Goal: Task Accomplishment & Management: Use online tool/utility

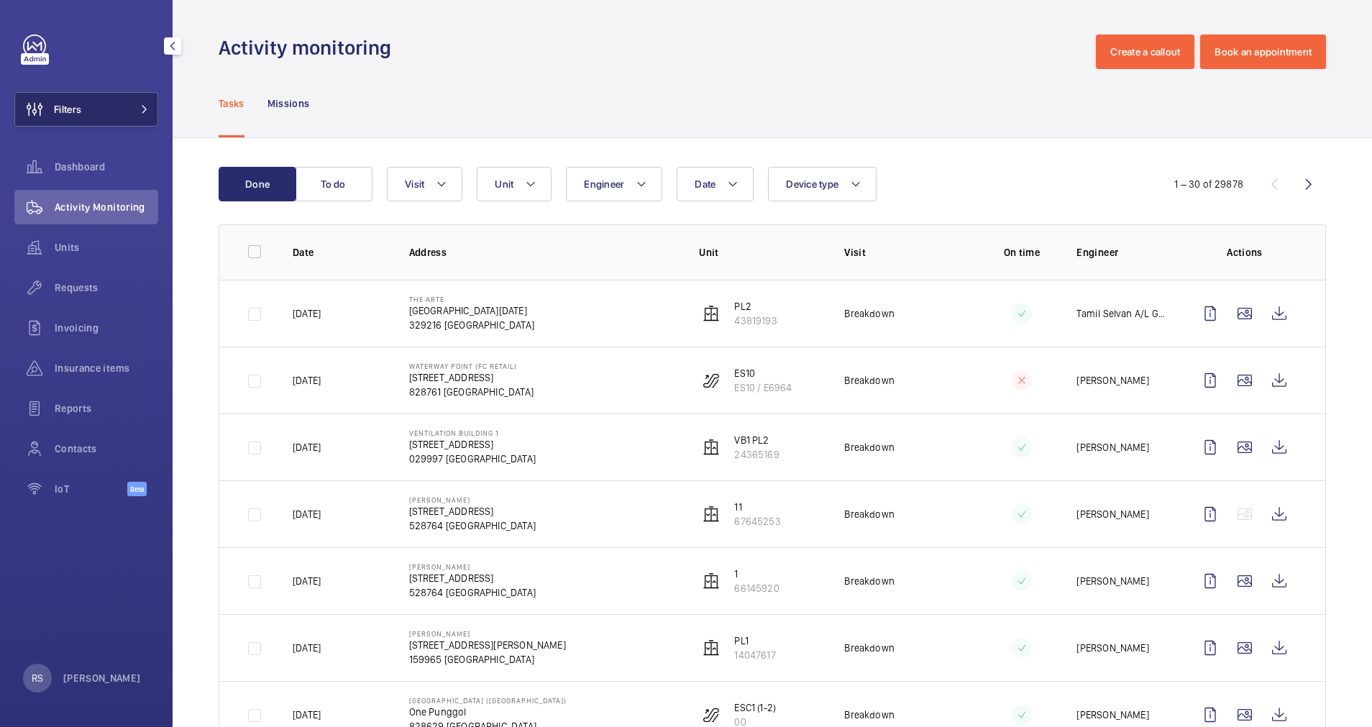
click at [148, 104] on button "Filters" at bounding box center [86, 109] width 144 height 35
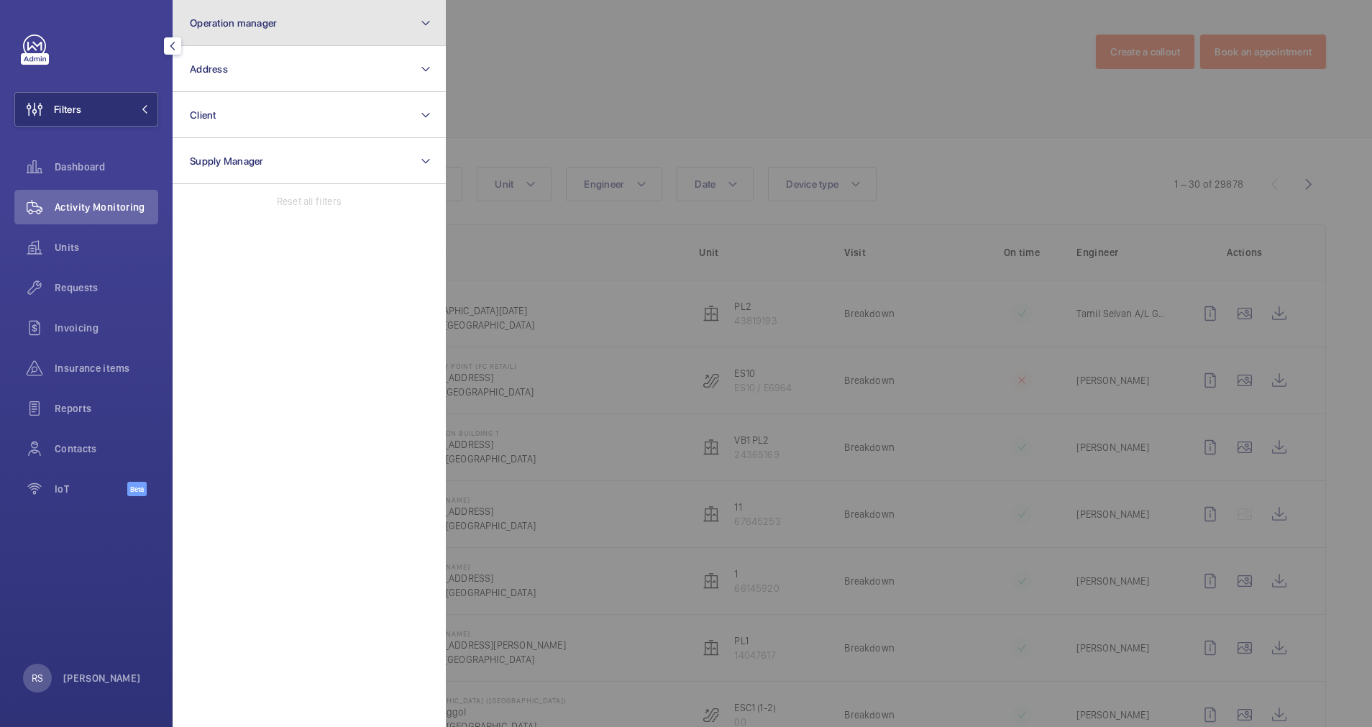
click at [279, 8] on button "Operation manager" at bounding box center [309, 23] width 273 height 46
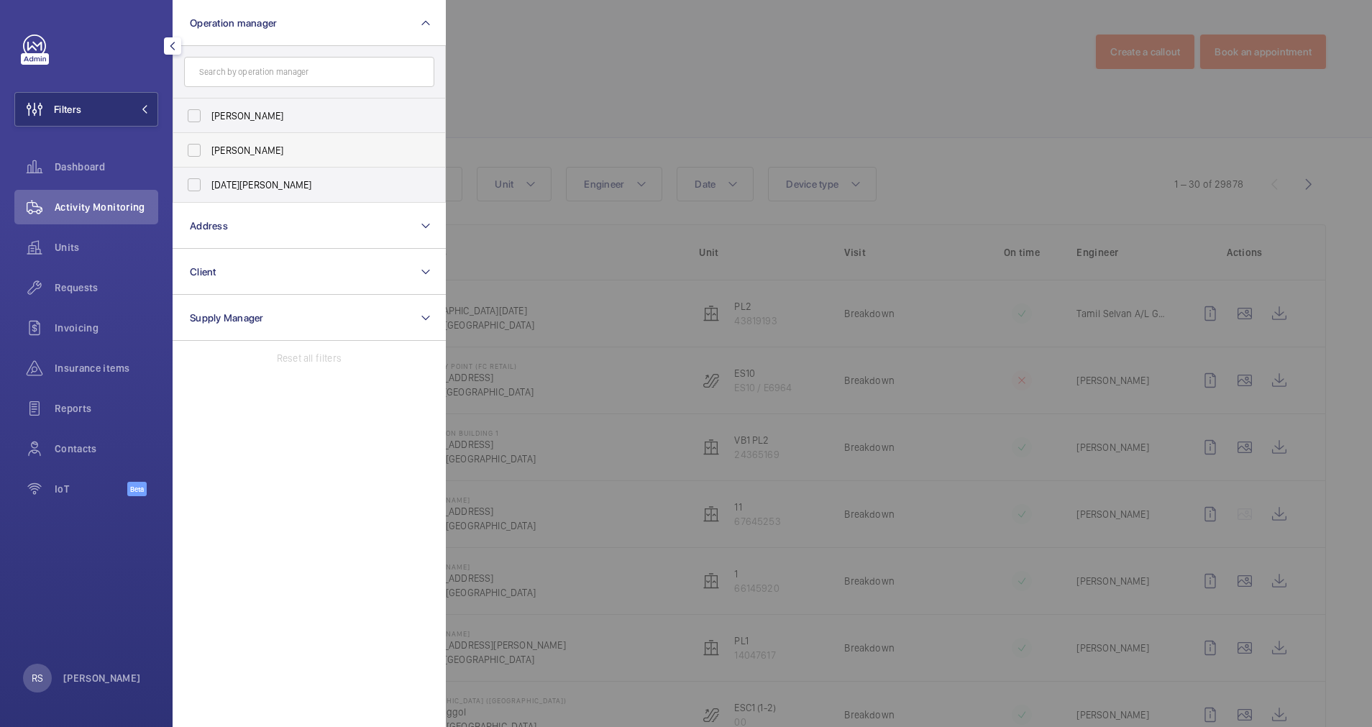
click at [246, 148] on span "[PERSON_NAME]" at bounding box center [310, 150] width 198 height 14
click at [209, 148] on input "[PERSON_NAME]" at bounding box center [194, 150] width 29 height 29
checkbox input "true"
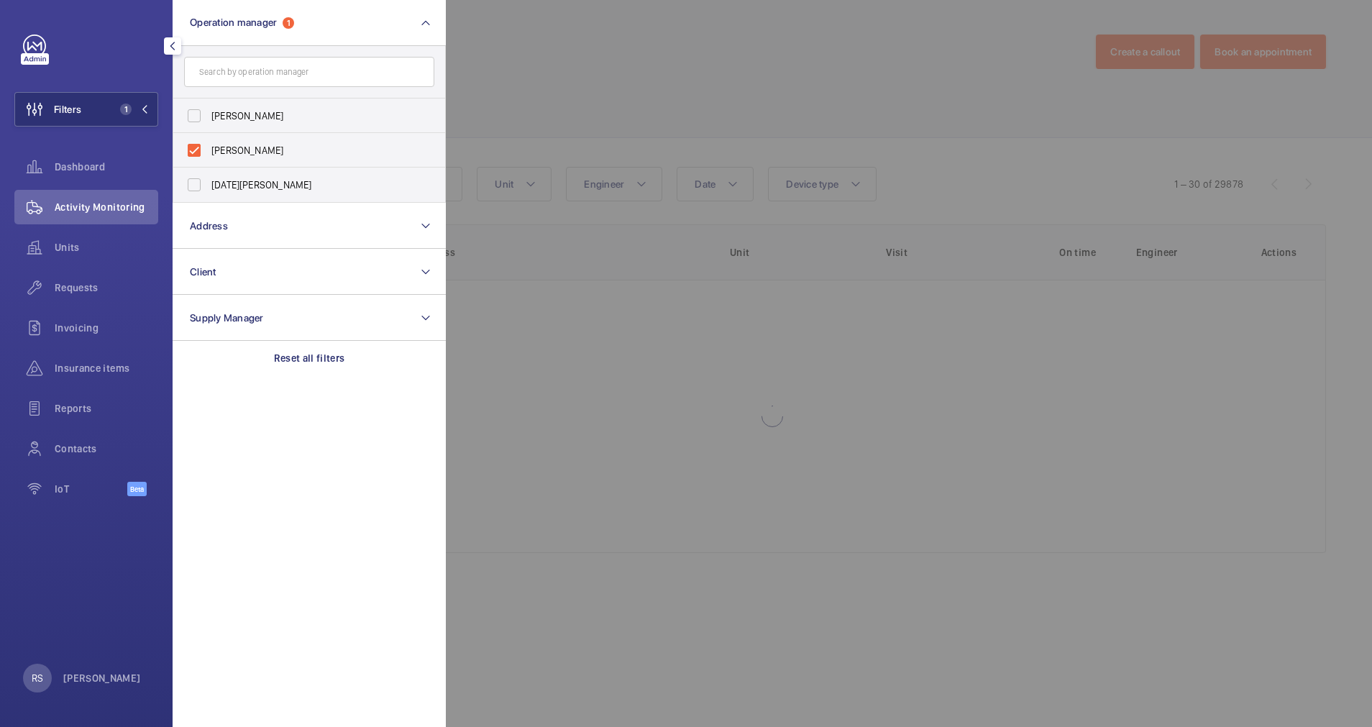
click at [521, 72] on div at bounding box center [1132, 363] width 1372 height 727
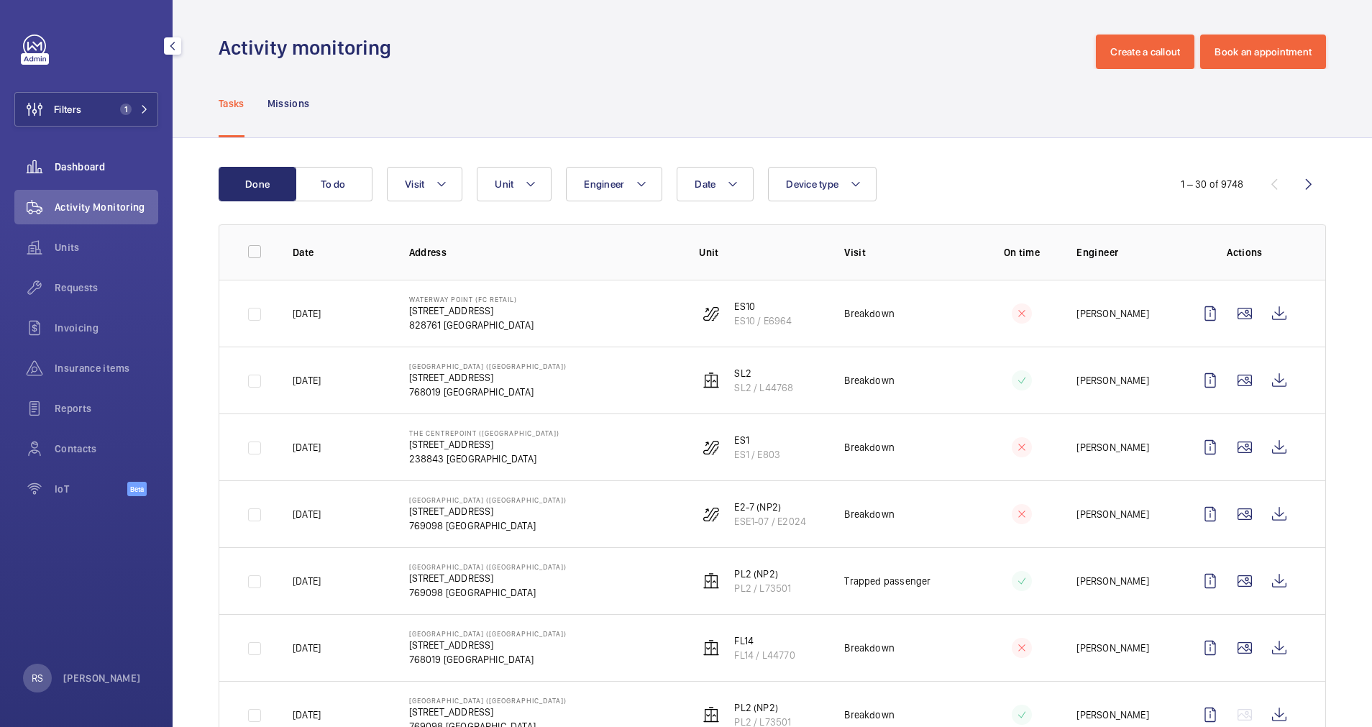
click at [88, 170] on span "Dashboard" at bounding box center [107, 167] width 104 height 14
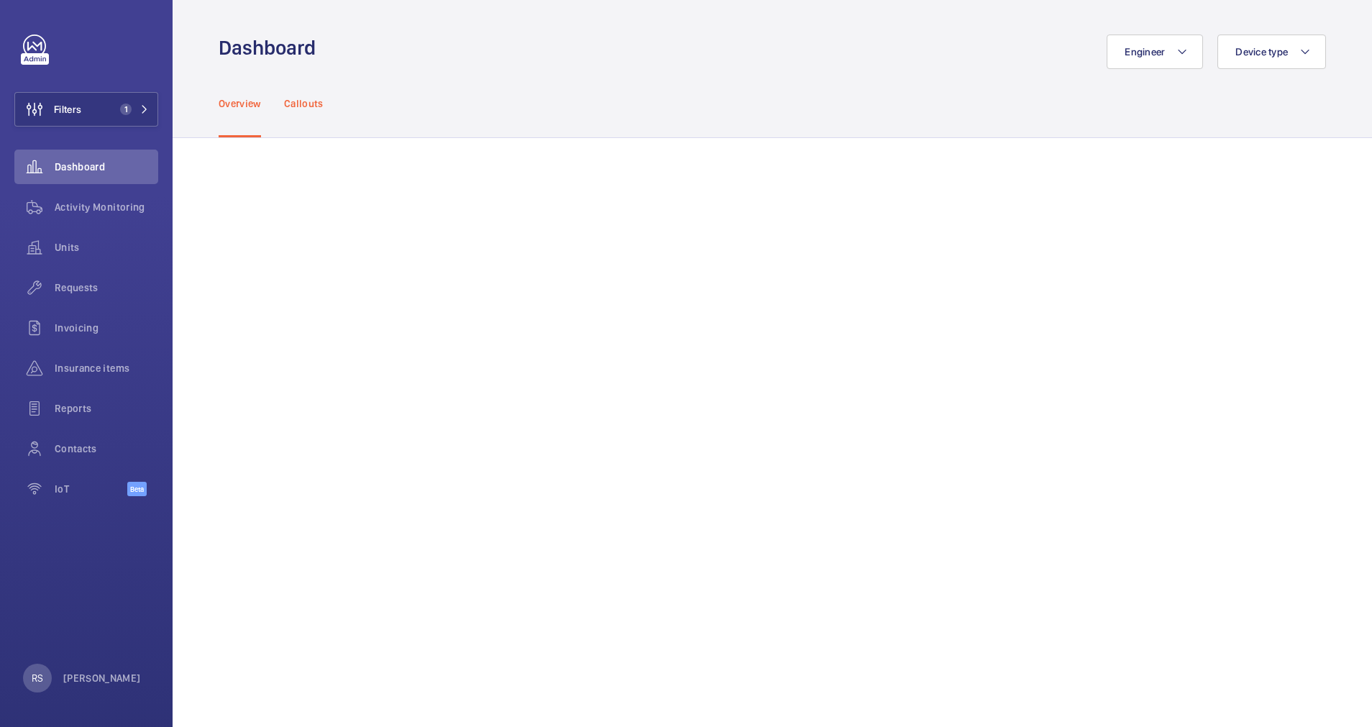
click at [307, 102] on p "Callouts" at bounding box center [304, 103] width 40 height 14
click at [150, 108] on button "Filters 1" at bounding box center [86, 109] width 144 height 35
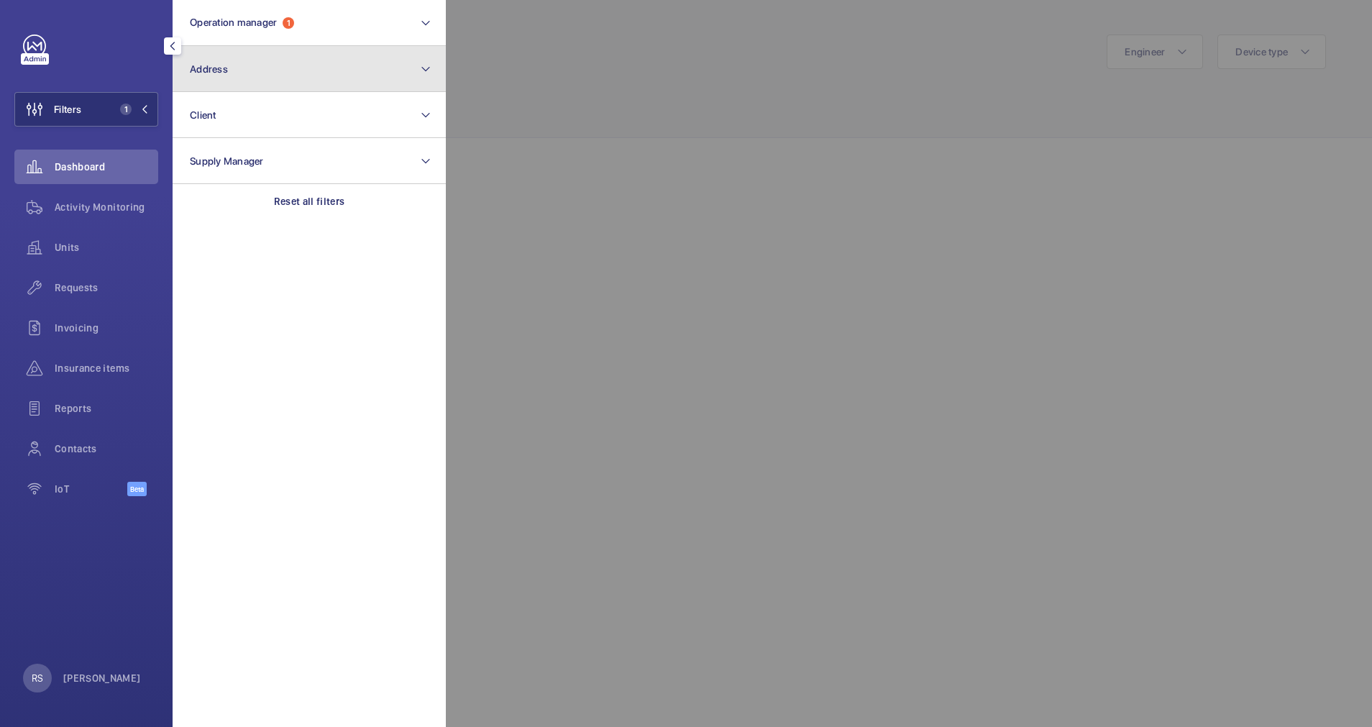
click at [363, 76] on button "Address" at bounding box center [309, 69] width 273 height 46
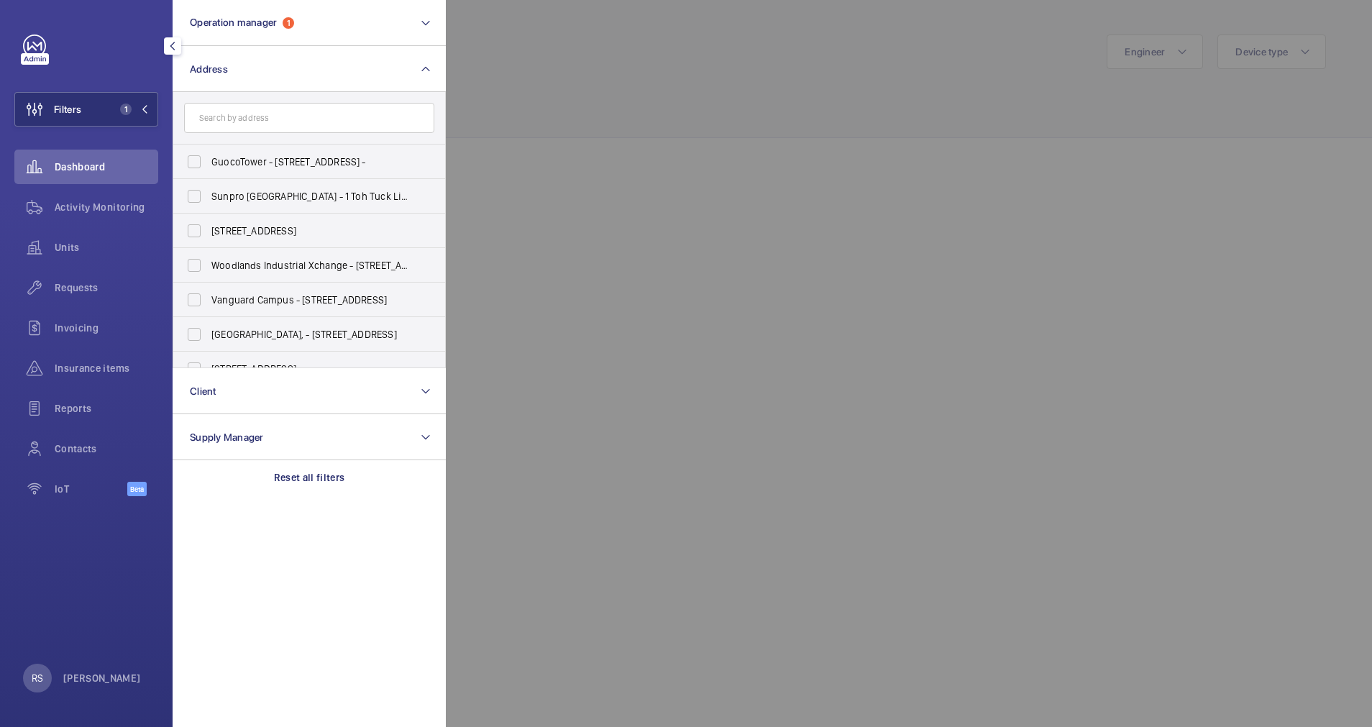
click at [325, 117] on input "text" at bounding box center [309, 118] width 250 height 30
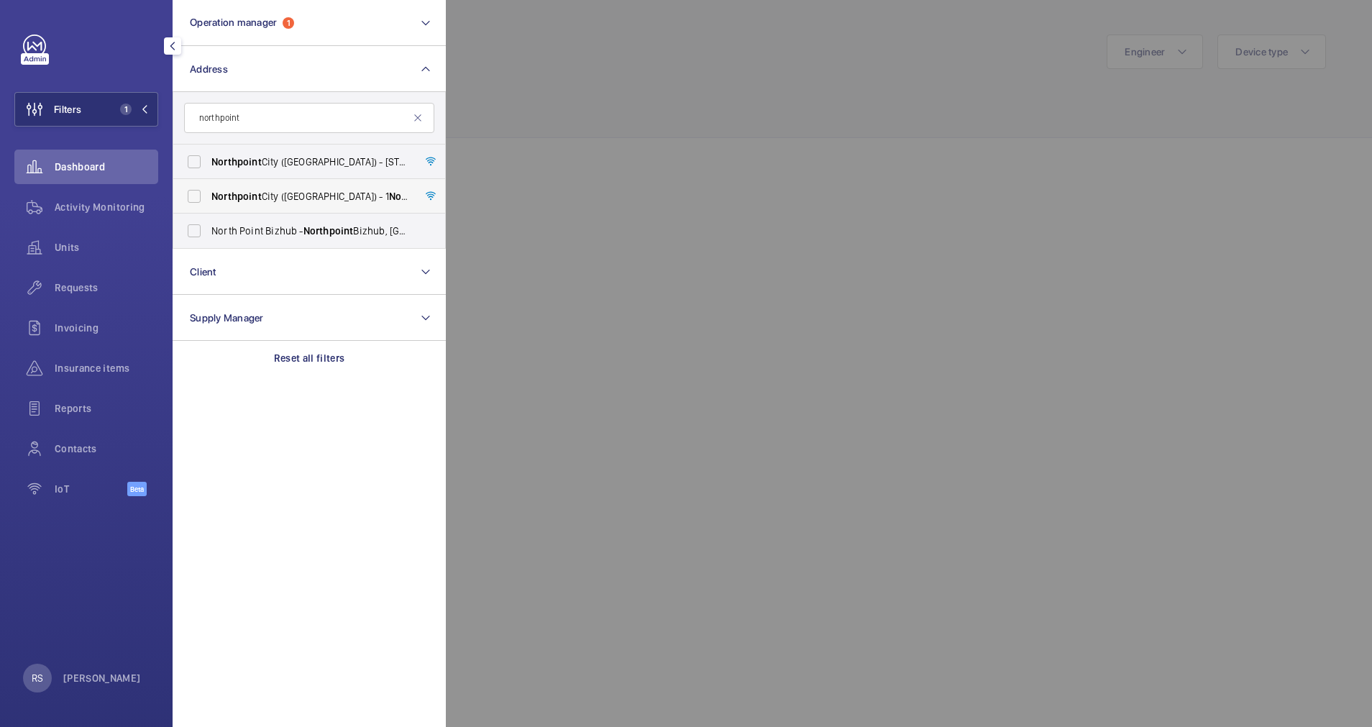
type input "northpoint"
click at [238, 201] on span "Northpoint" at bounding box center [236, 197] width 50 height 12
click at [209, 201] on input "[GEOGRAPHIC_DATA] ([GEOGRAPHIC_DATA]) - [STREET_ADDRESS]" at bounding box center [194, 196] width 29 height 29
checkbox input "true"
click at [631, 43] on div at bounding box center [1132, 363] width 1372 height 727
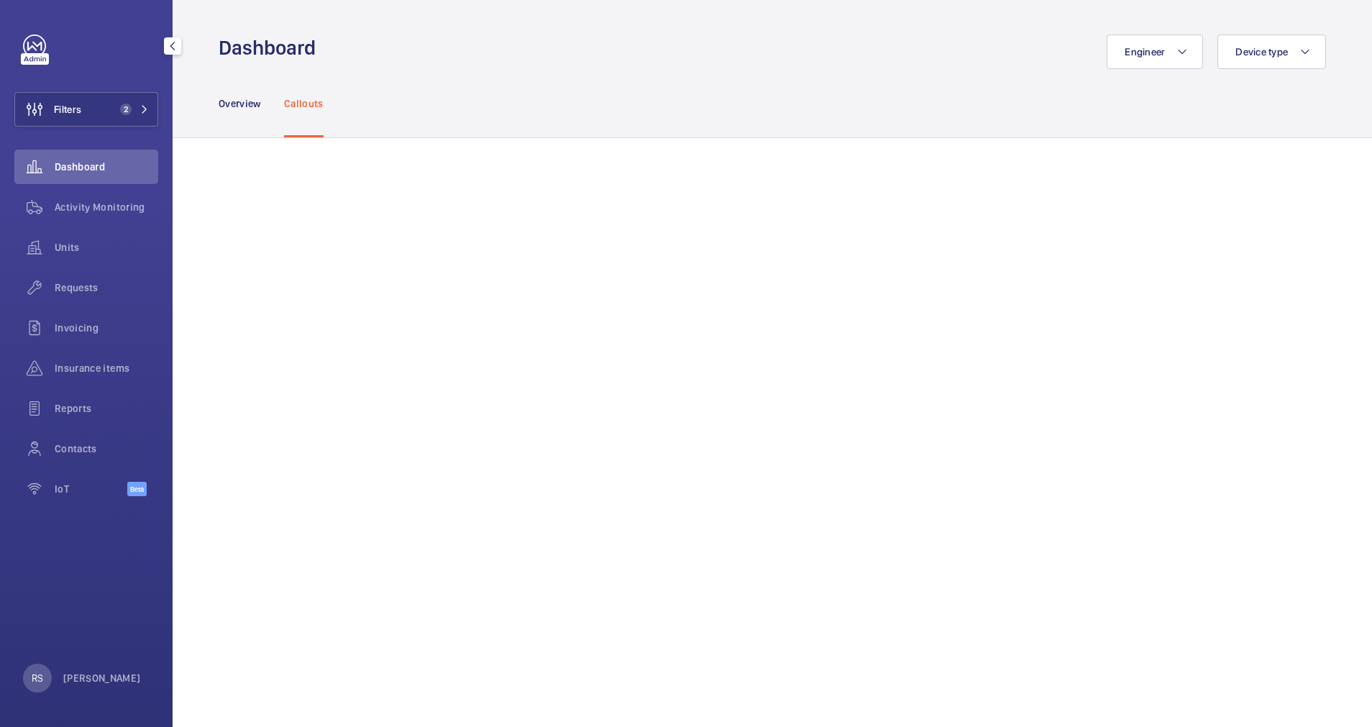
scroll to position [43, 0]
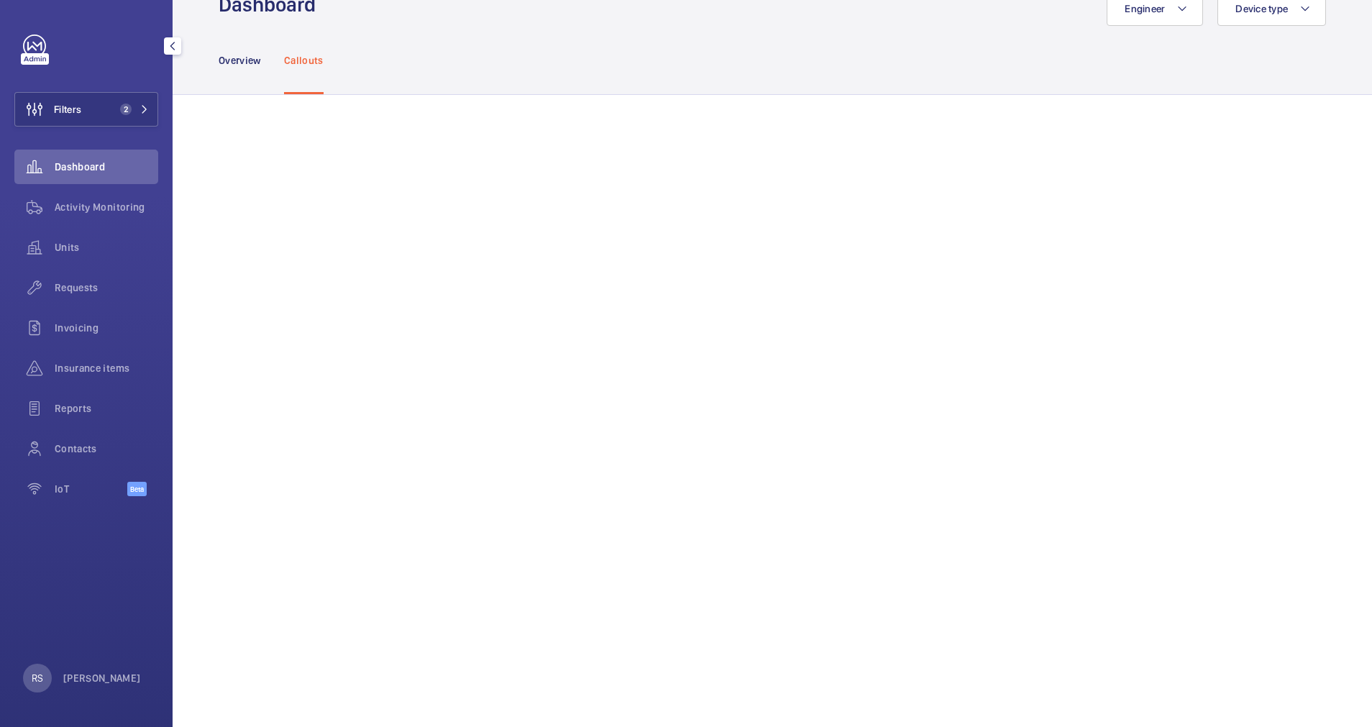
click at [422, 27] on div "Overview Callouts" at bounding box center [773, 60] width 1108 height 68
click at [105, 210] on span "Activity Monitoring" at bounding box center [107, 207] width 104 height 14
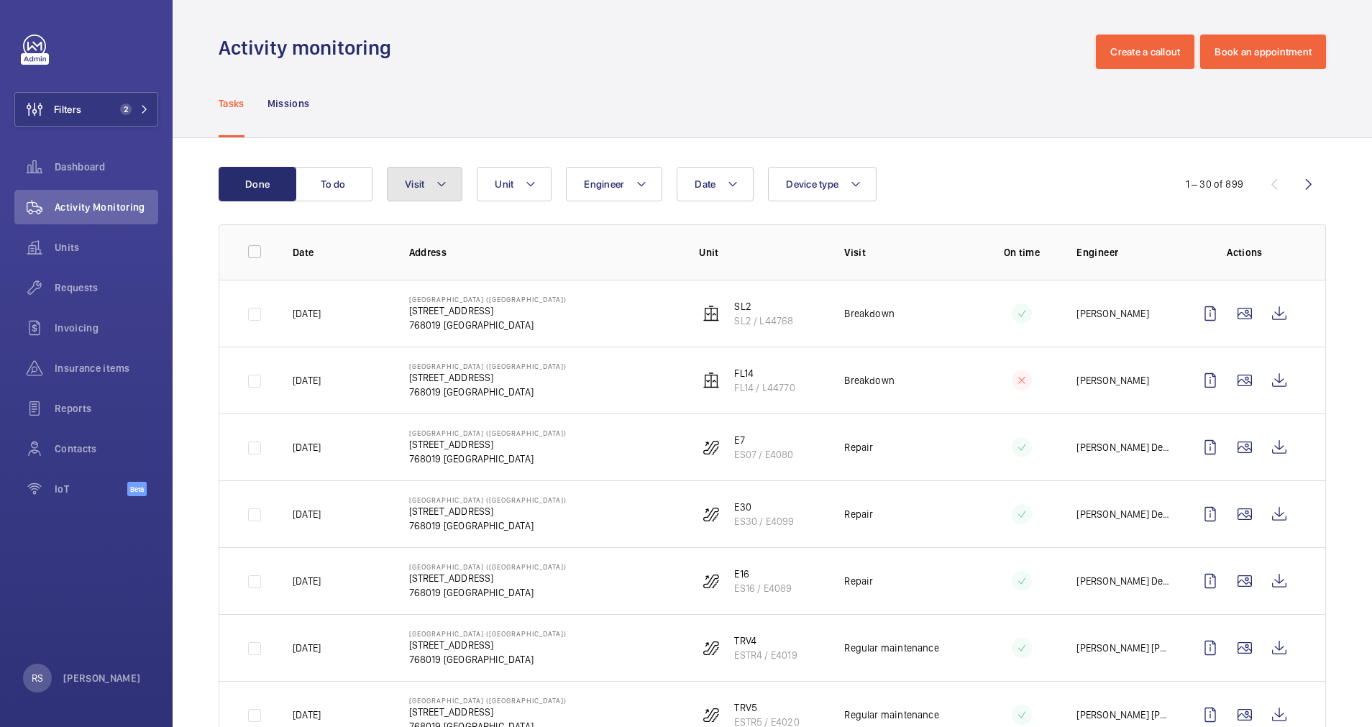
click at [448, 182] on button "Visit" at bounding box center [425, 184] width 76 height 35
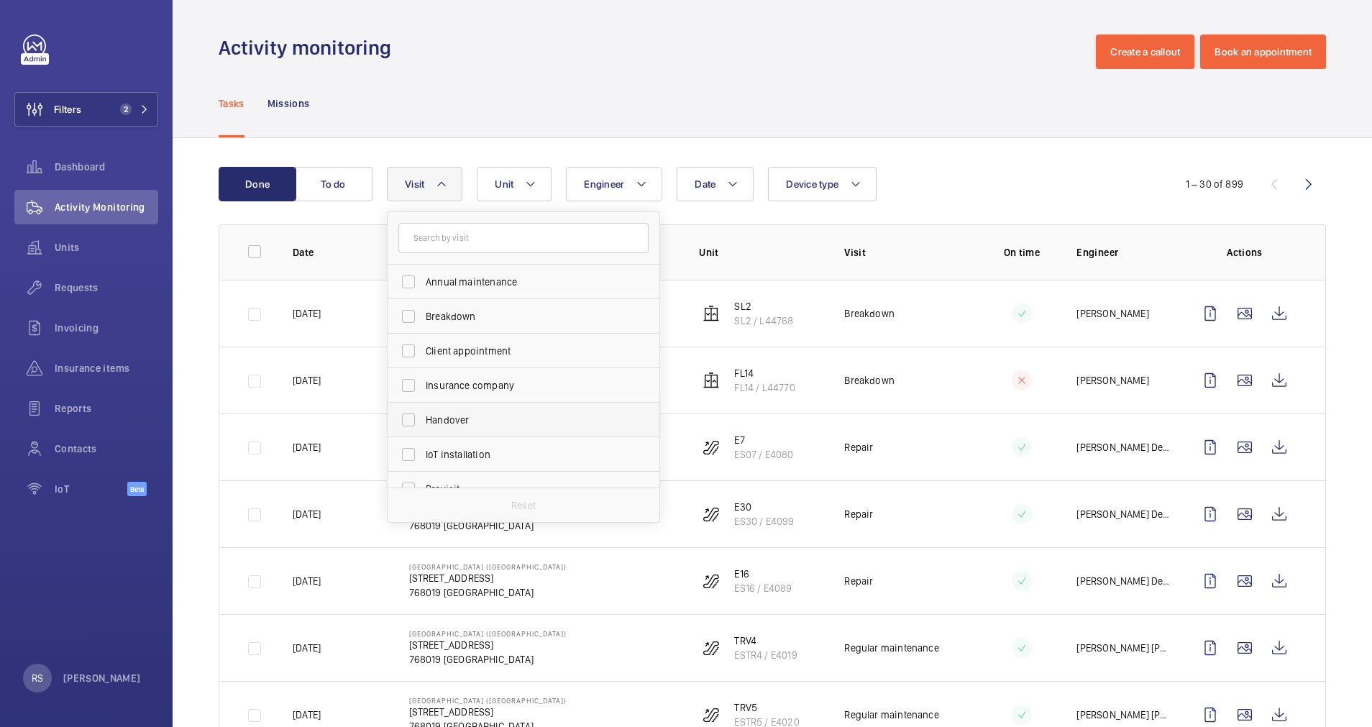
click at [645, 427] on li "Handover" at bounding box center [524, 420] width 272 height 35
click at [524, 445] on label "Repair" at bounding box center [513, 458] width 250 height 35
click at [423, 445] on input "Repair" at bounding box center [408, 458] width 29 height 29
checkbox input "true"
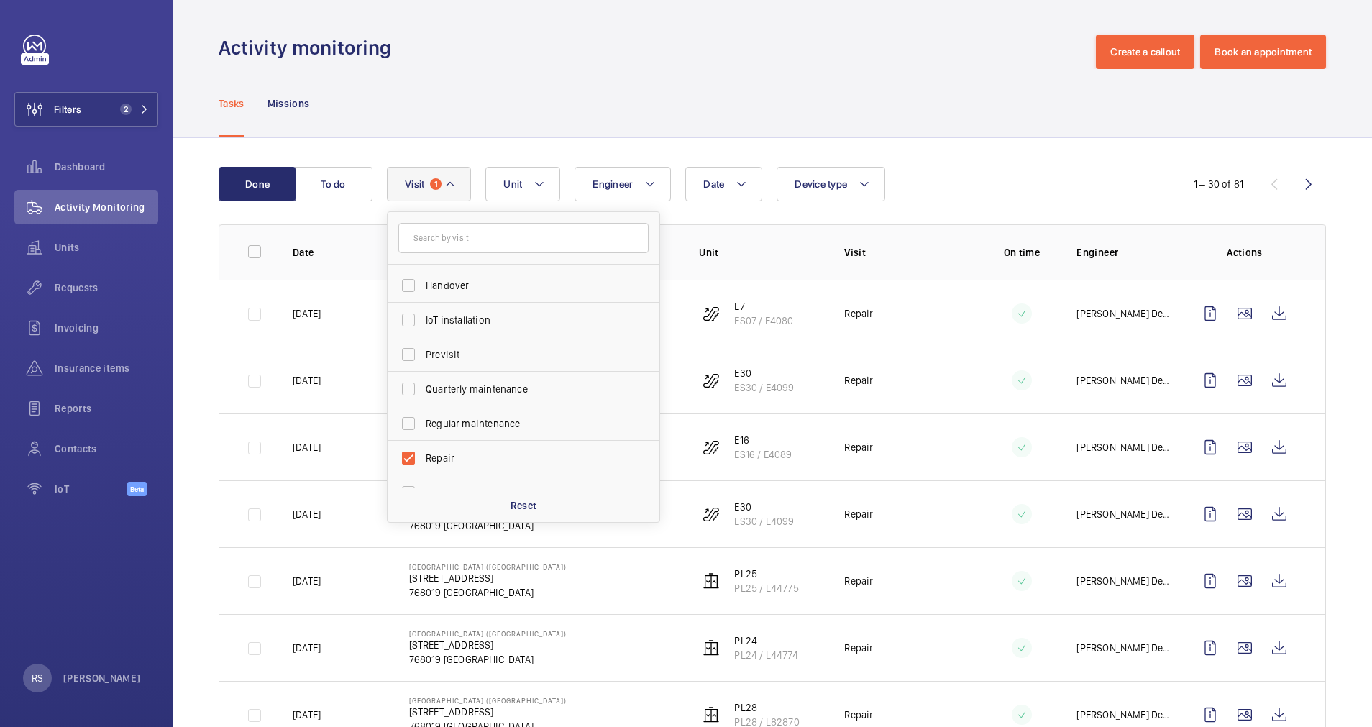
click at [764, 33] on wm-front-admin-header "Activity monitoring Create a callout Book an appointment" at bounding box center [773, 34] width 1200 height 69
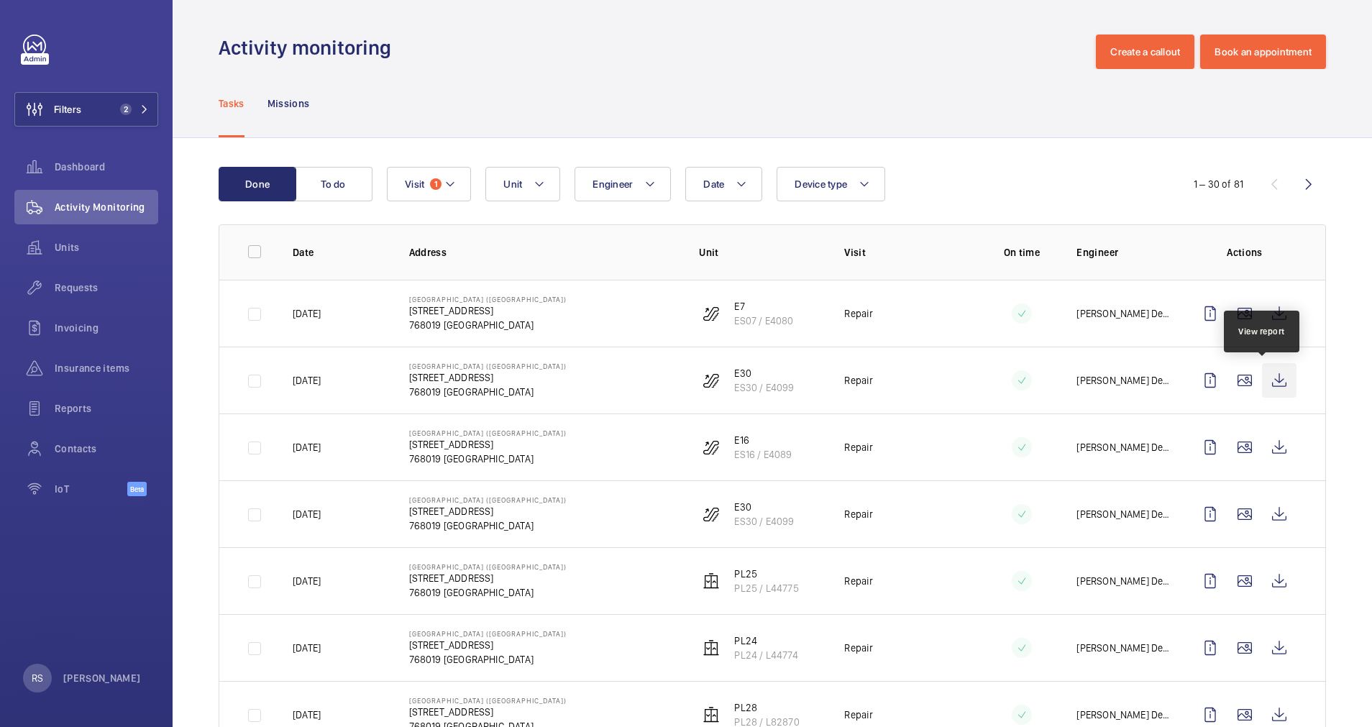
click at [1262, 381] on wm-front-icon-button at bounding box center [1279, 380] width 35 height 35
click at [146, 117] on button "Filters 2" at bounding box center [86, 109] width 144 height 35
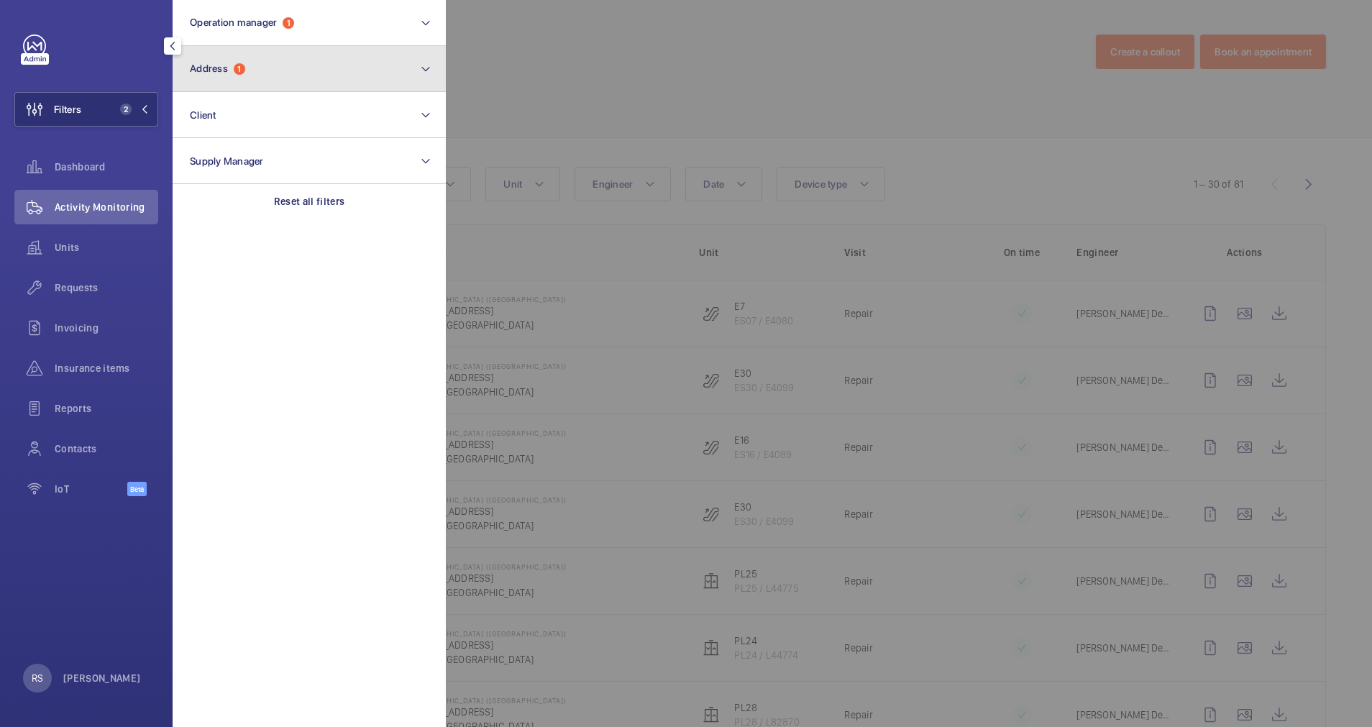
click at [345, 66] on button "Address 1" at bounding box center [309, 69] width 273 height 46
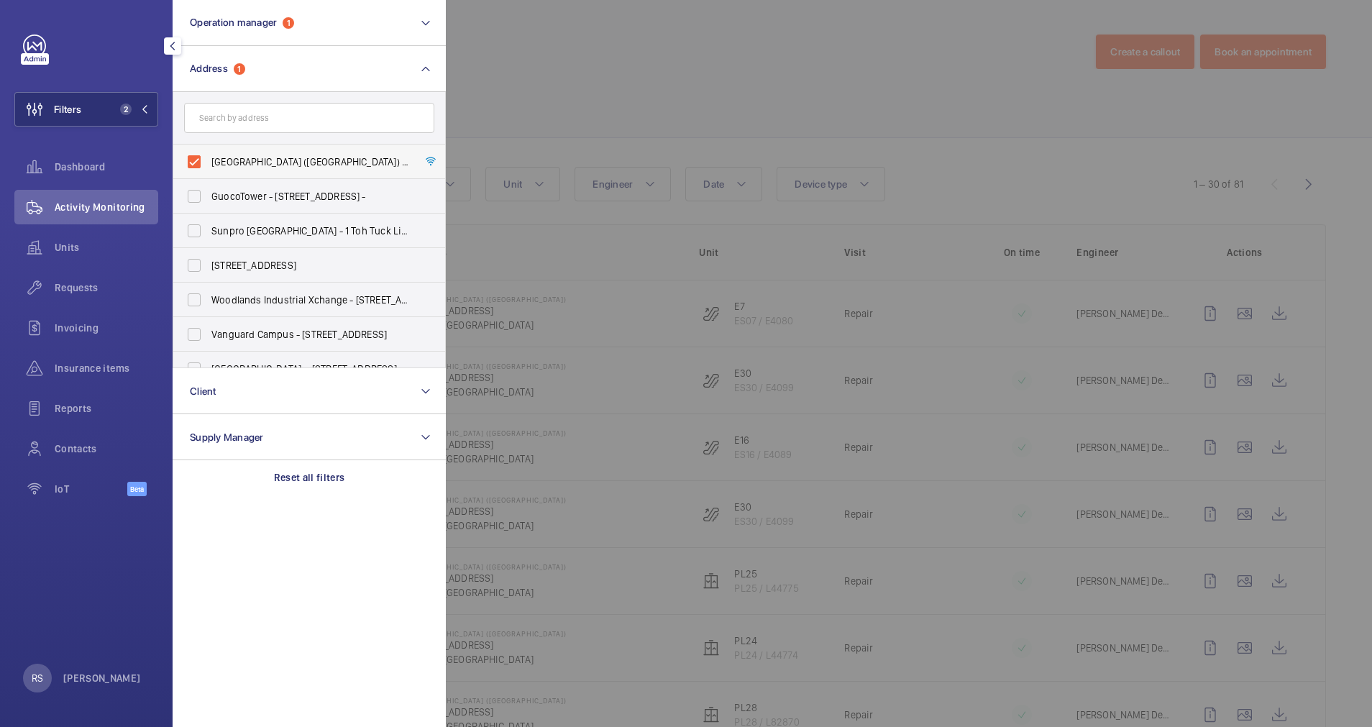
click at [211, 163] on label "[GEOGRAPHIC_DATA] ([GEOGRAPHIC_DATA]) - [STREET_ADDRESS]" at bounding box center [298, 162] width 250 height 35
click at [209, 163] on input "[GEOGRAPHIC_DATA] ([GEOGRAPHIC_DATA]) - [STREET_ADDRESS]" at bounding box center [194, 161] width 29 height 29
checkbox input "false"
click at [254, 125] on input "text" at bounding box center [309, 118] width 250 height 30
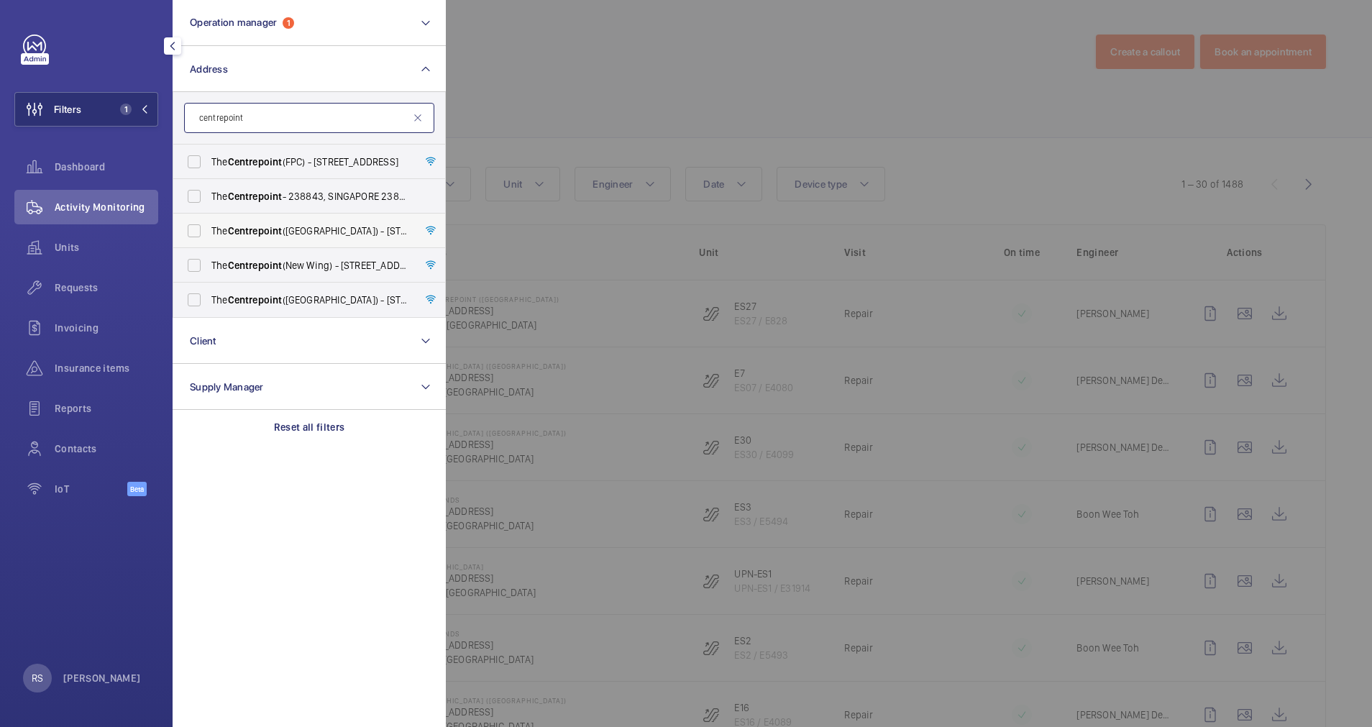
type input "centrepoint"
click at [240, 228] on span "Centrepoint" at bounding box center [255, 231] width 55 height 12
click at [209, 228] on input "The Centrepoint ([GEOGRAPHIC_DATA]) - [STREET_ADDRESS]" at bounding box center [194, 231] width 29 height 29
checkbox input "true"
click at [232, 298] on span "Centrepoint" at bounding box center [255, 300] width 55 height 12
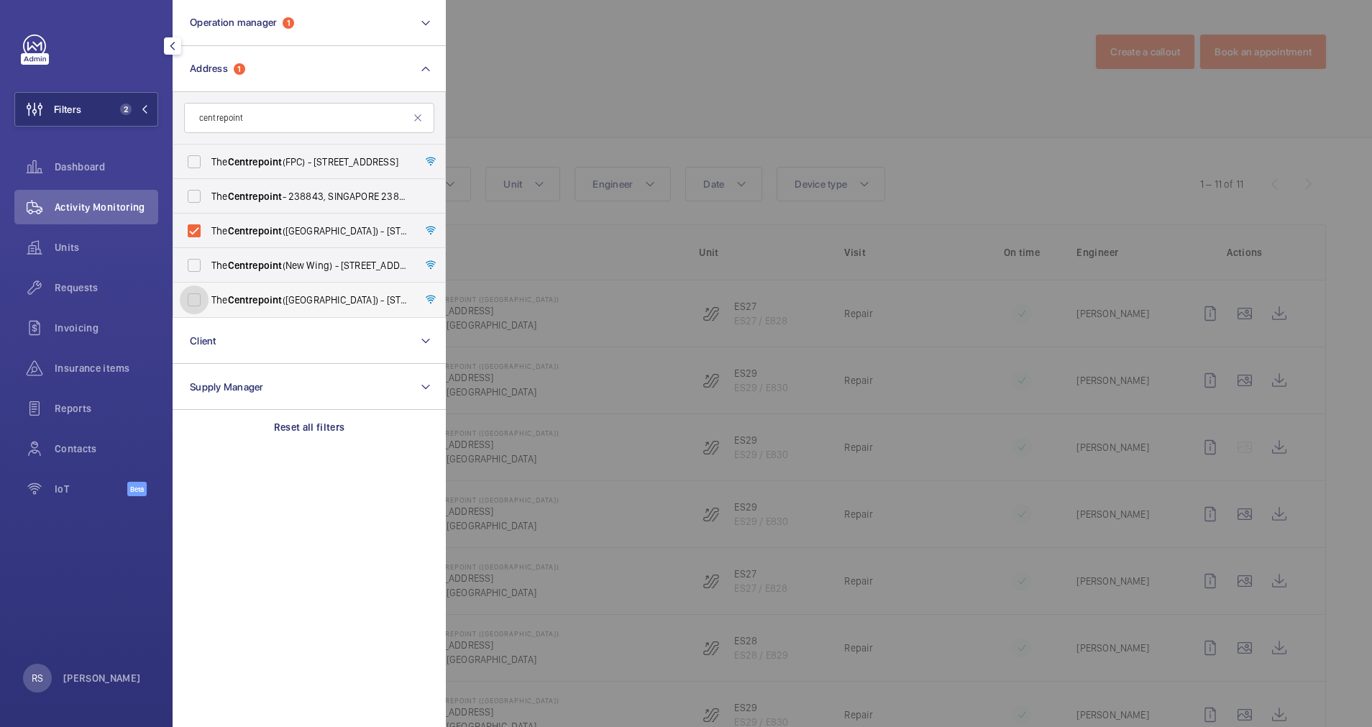
click at [209, 298] on input "The Centrepoint ([GEOGRAPHIC_DATA]) - [STREET_ADDRESS]" at bounding box center [194, 300] width 29 height 29
checkbox input "true"
click at [267, 157] on span "Centrepoint" at bounding box center [255, 162] width 55 height 12
click at [209, 157] on input "The Centrepoint (FPC) - [STREET_ADDRESS]" at bounding box center [194, 161] width 29 height 29
checkbox input "true"
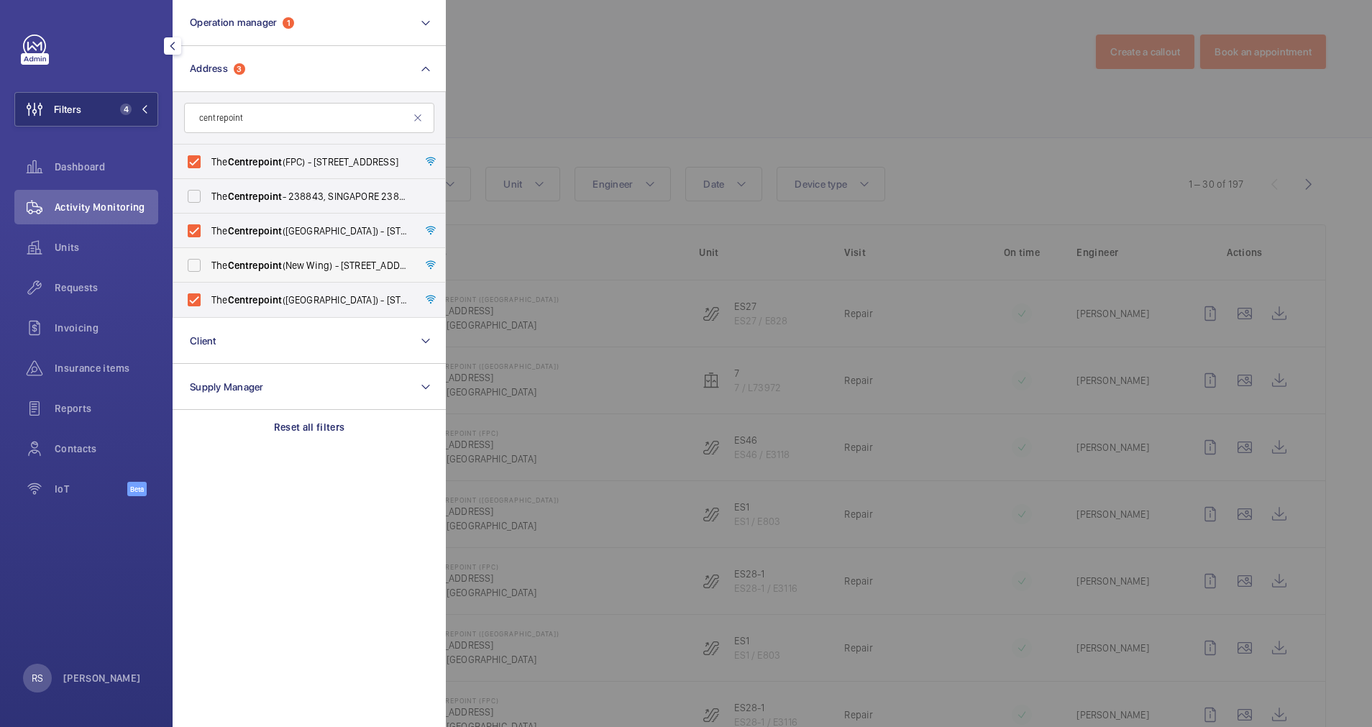
click at [216, 257] on label "The Centrepoint ([GEOGRAPHIC_DATA]) - [STREET_ADDRESS]" at bounding box center [298, 265] width 250 height 35
click at [209, 257] on input "The Centrepoint ([GEOGRAPHIC_DATA]) - [STREET_ADDRESS]" at bounding box center [194, 265] width 29 height 29
checkbox input "true"
click at [670, 35] on div at bounding box center [1132, 363] width 1372 height 727
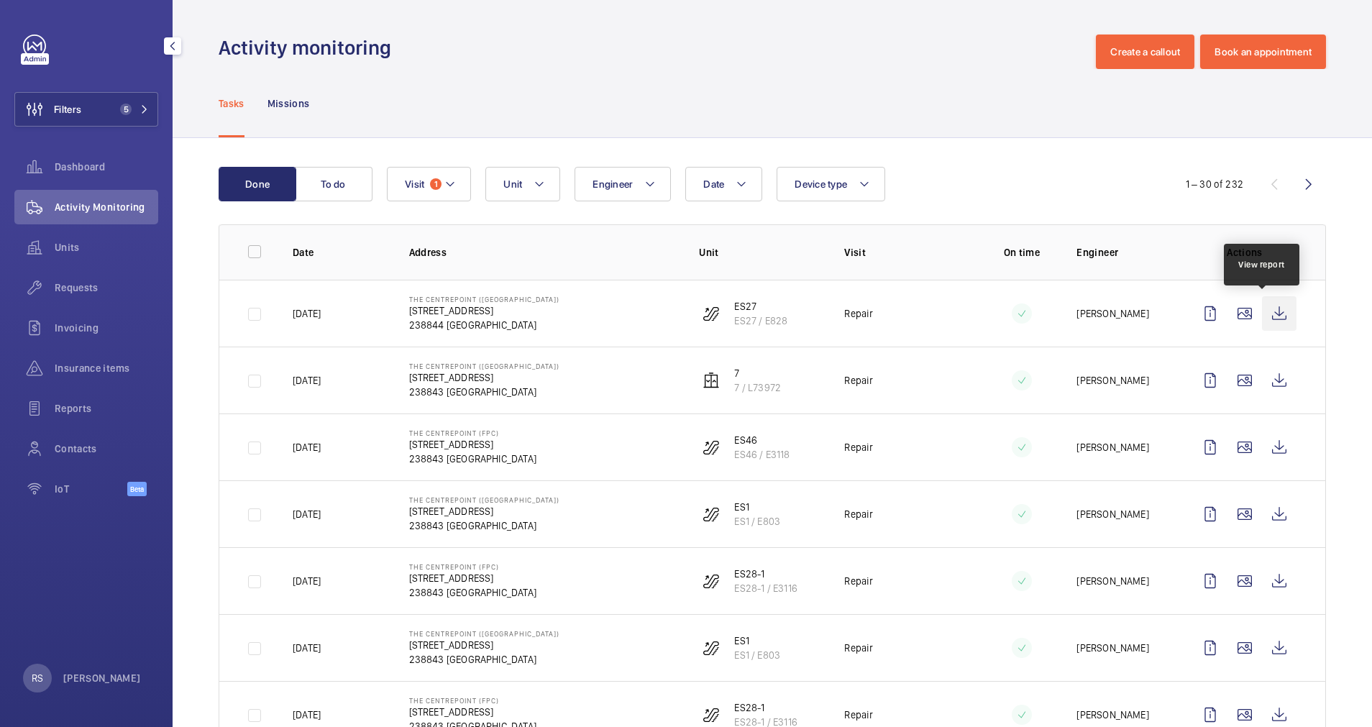
click at [1262, 322] on wm-front-icon-button at bounding box center [1279, 313] width 35 height 35
click at [140, 119] on button "Filters 5" at bounding box center [86, 109] width 144 height 35
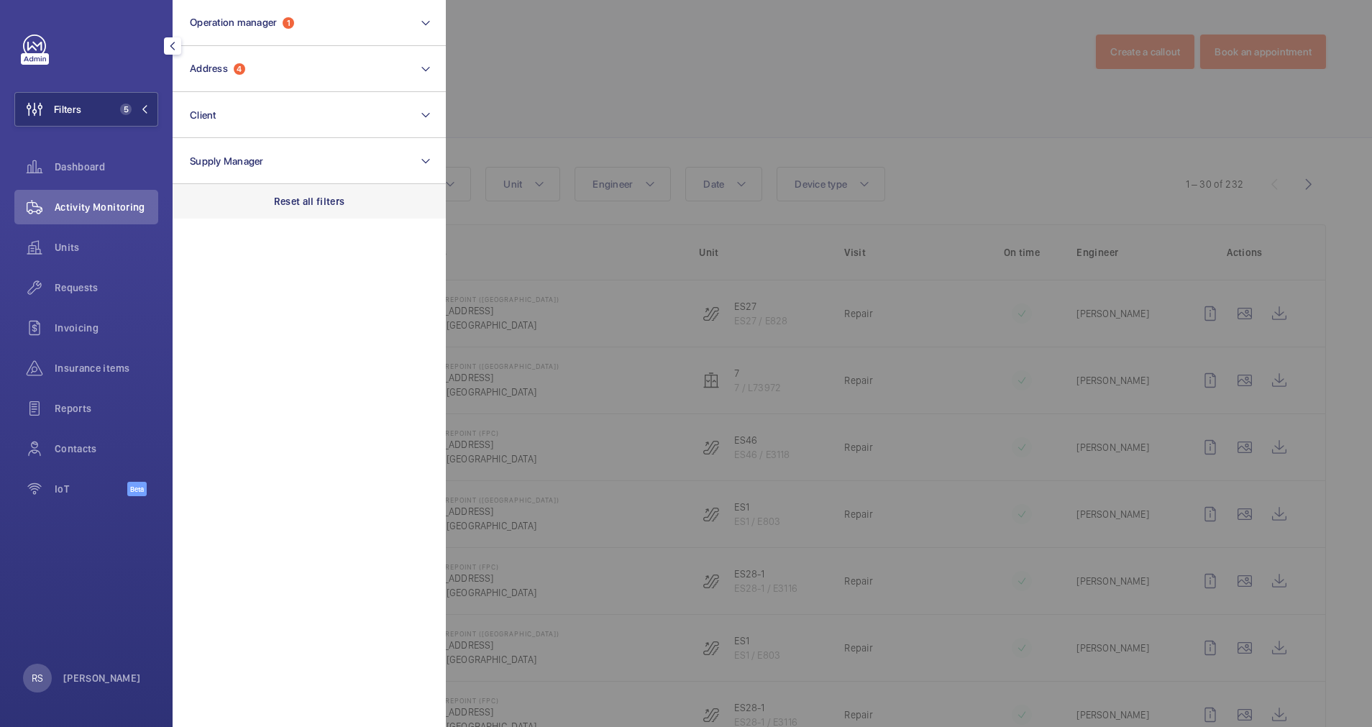
click at [345, 209] on div "Reset all filters" at bounding box center [309, 201] width 273 height 35
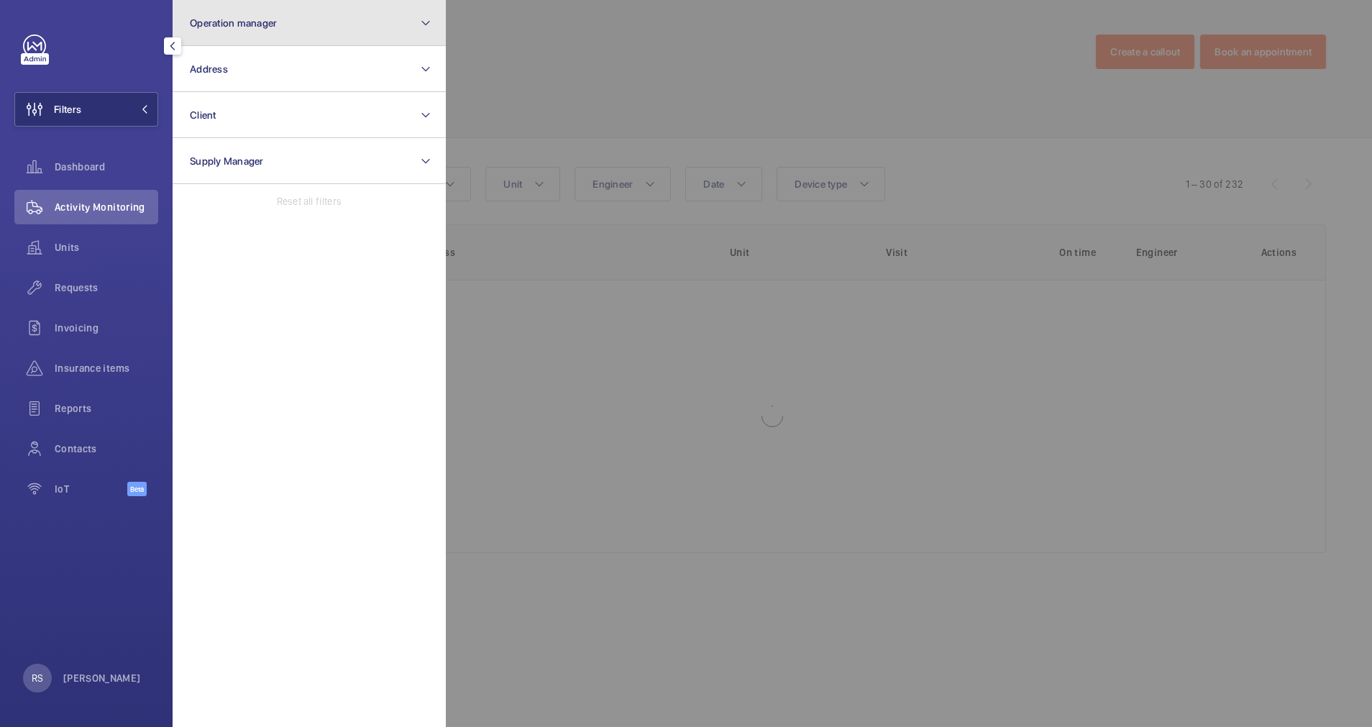
click at [337, 32] on button "Operation manager" at bounding box center [309, 23] width 273 height 46
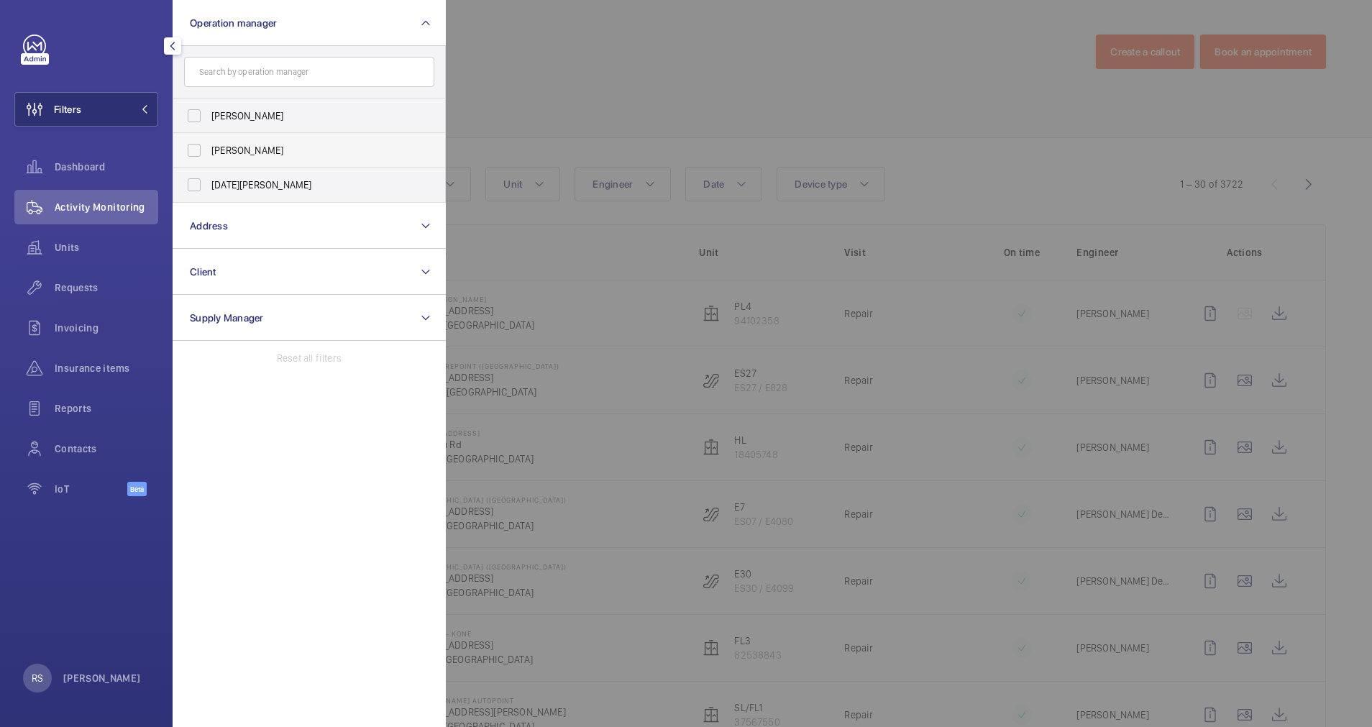
click at [260, 161] on label "[PERSON_NAME]" at bounding box center [298, 150] width 250 height 35
click at [209, 161] on input "[PERSON_NAME]" at bounding box center [194, 150] width 29 height 29
checkbox input "true"
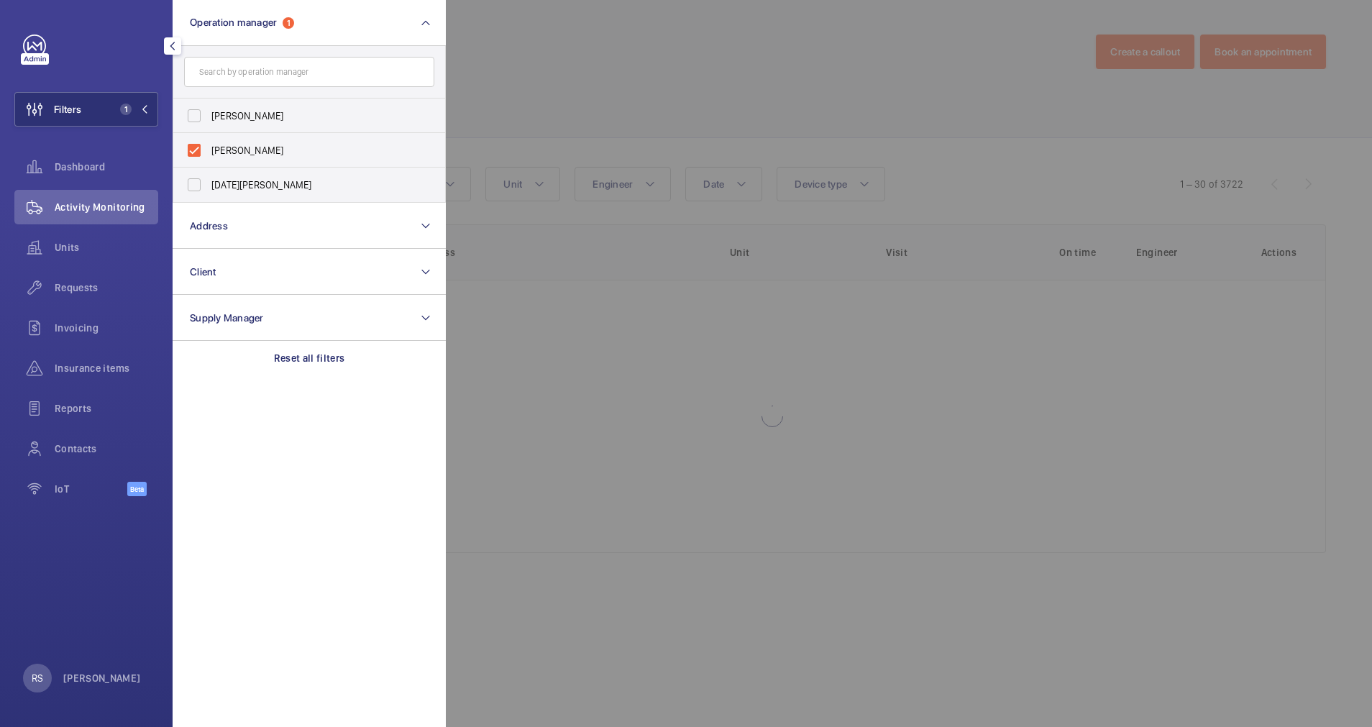
click at [549, 83] on div at bounding box center [1132, 363] width 1372 height 727
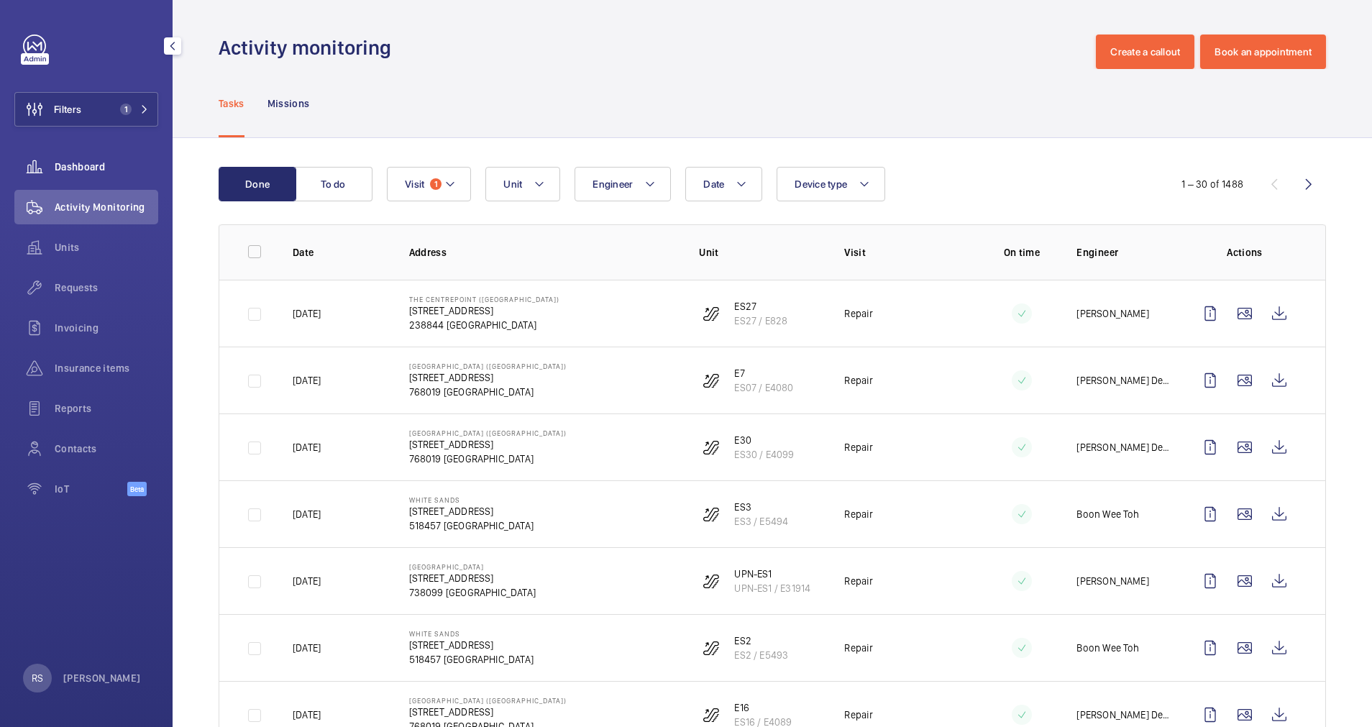
click at [70, 167] on span "Dashboard" at bounding box center [107, 167] width 104 height 14
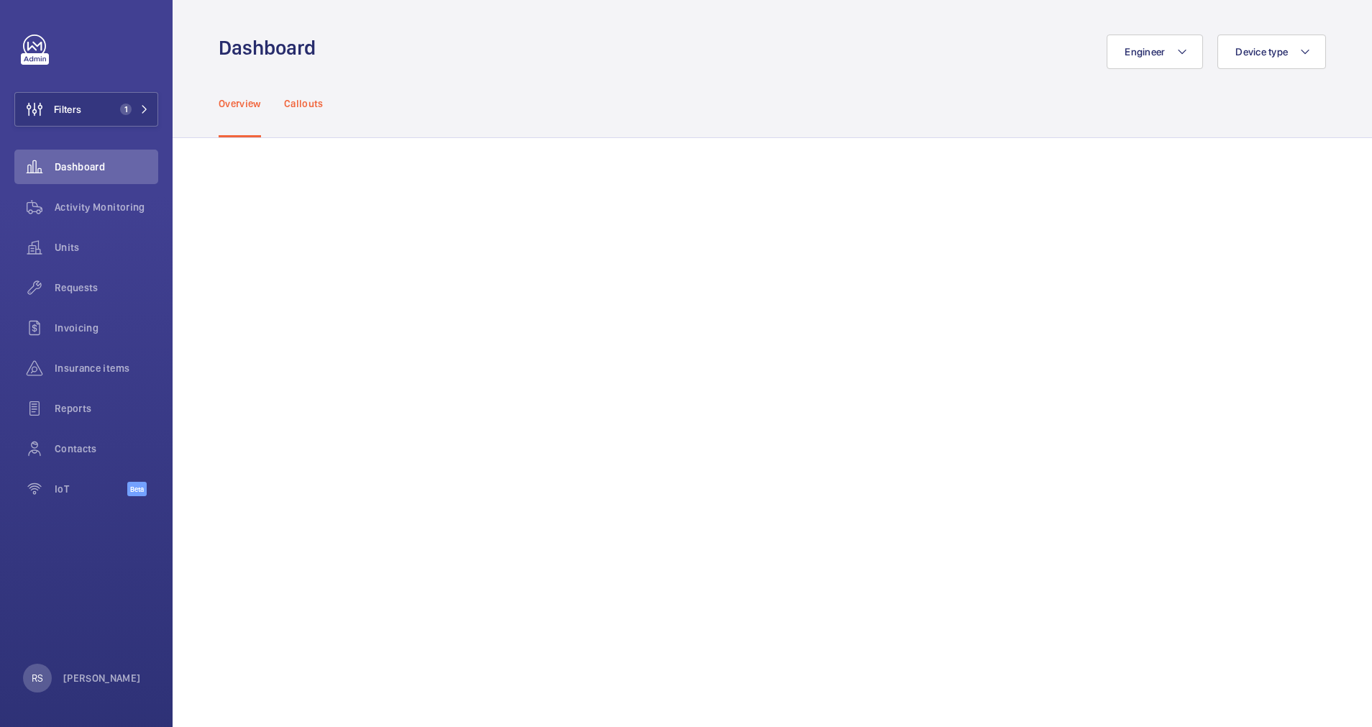
click at [314, 106] on p "Callouts" at bounding box center [304, 103] width 40 height 14
click at [244, 102] on p "Overview" at bounding box center [240, 103] width 42 height 14
